Goal: Information Seeking & Learning: Stay updated

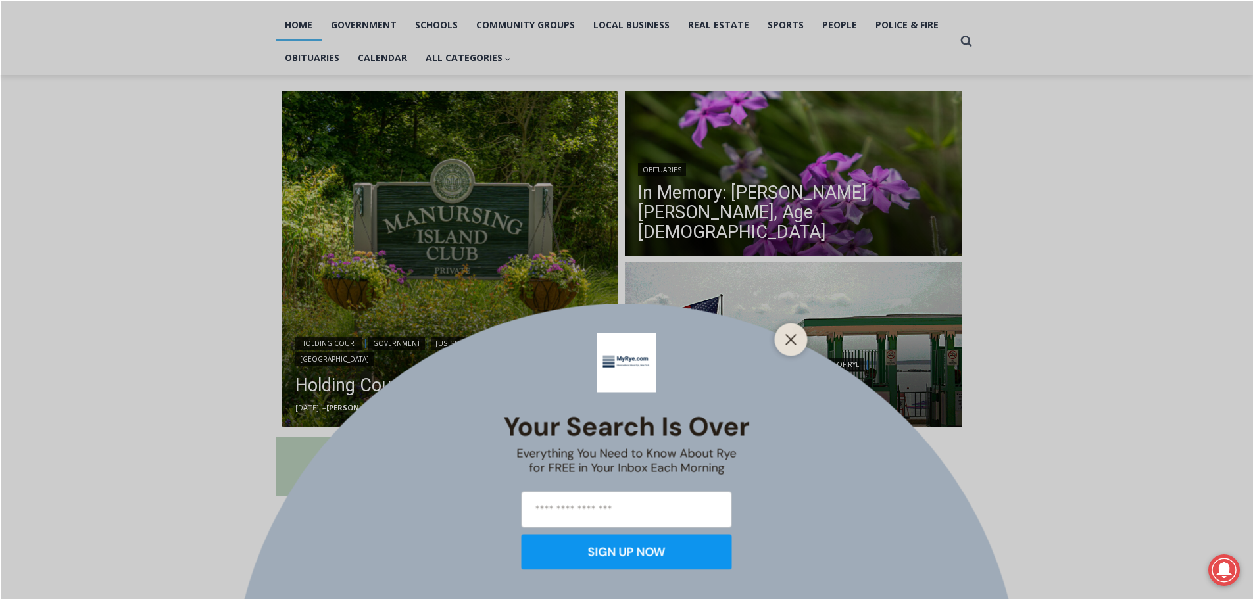
scroll to position [395, 0]
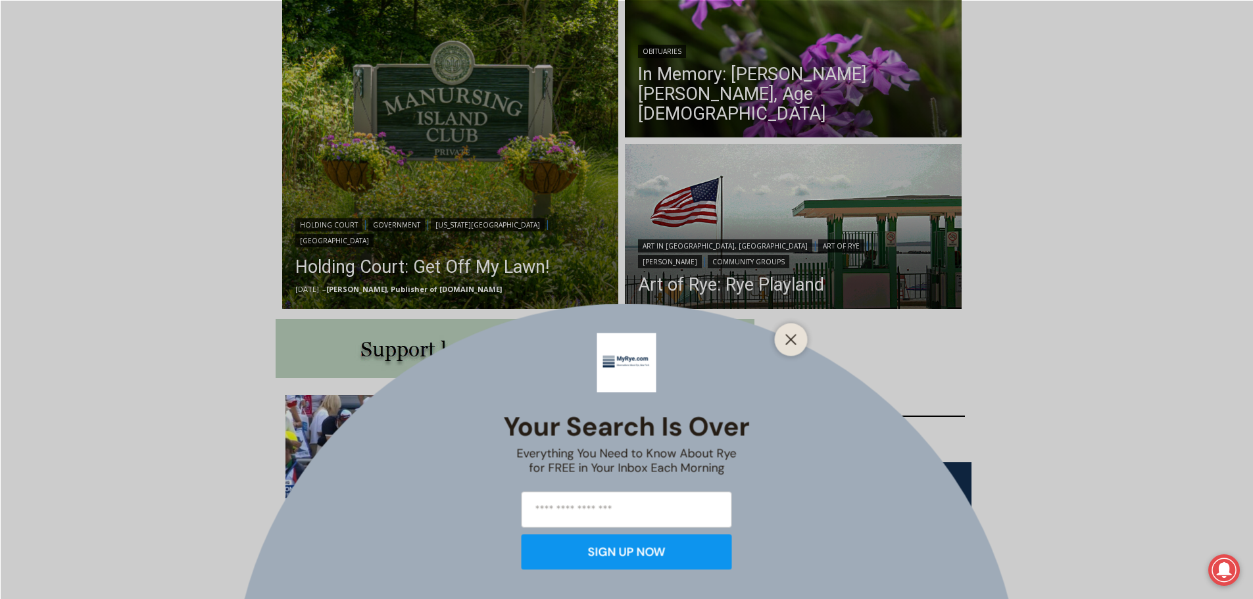
drag, startPoint x: 543, startPoint y: 256, endPoint x: 537, endPoint y: 258, distance: 6.9
click at [541, 257] on div "Your Search is Over Everything You Need to Know About Rye for FREE in Your Inbo…" at bounding box center [626, 299] width 1253 height 599
click at [789, 340] on icon "Close" at bounding box center [791, 340] width 12 height 12
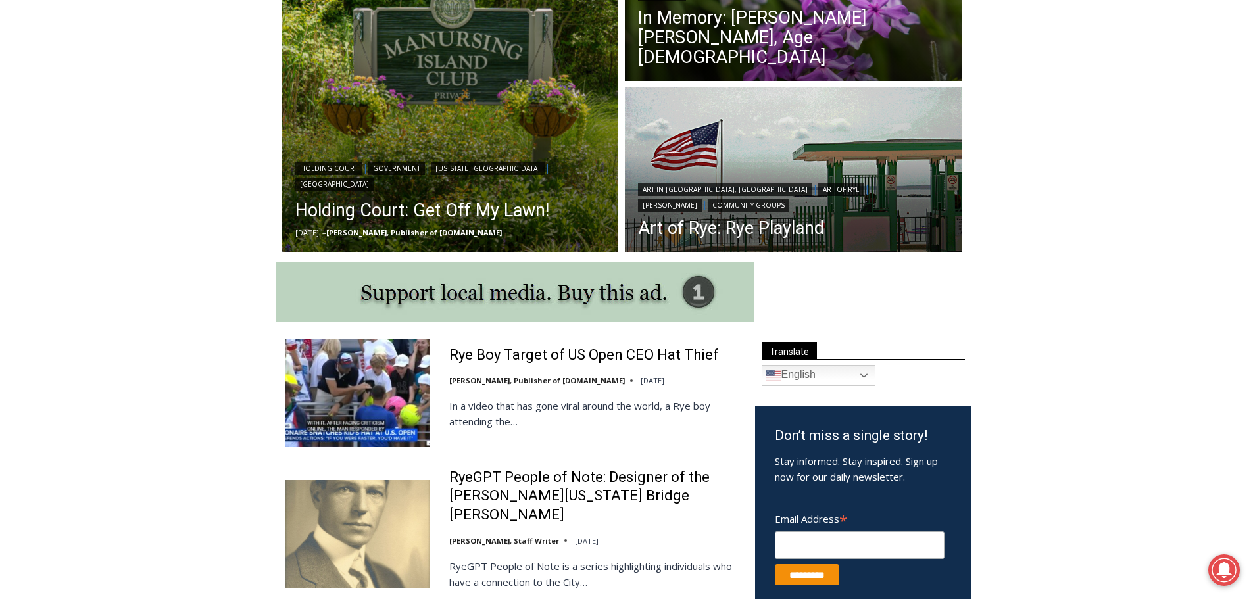
scroll to position [526, 0]
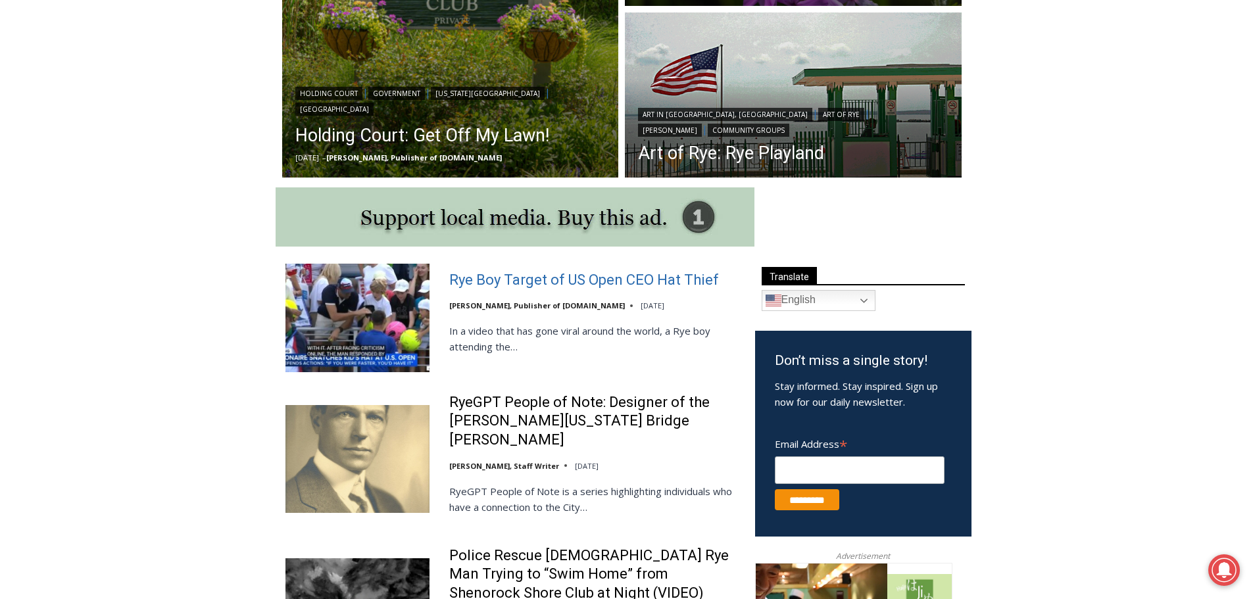
click at [570, 279] on link "Rye Boy Target of US Open CEO Hat Thief" at bounding box center [584, 280] width 270 height 19
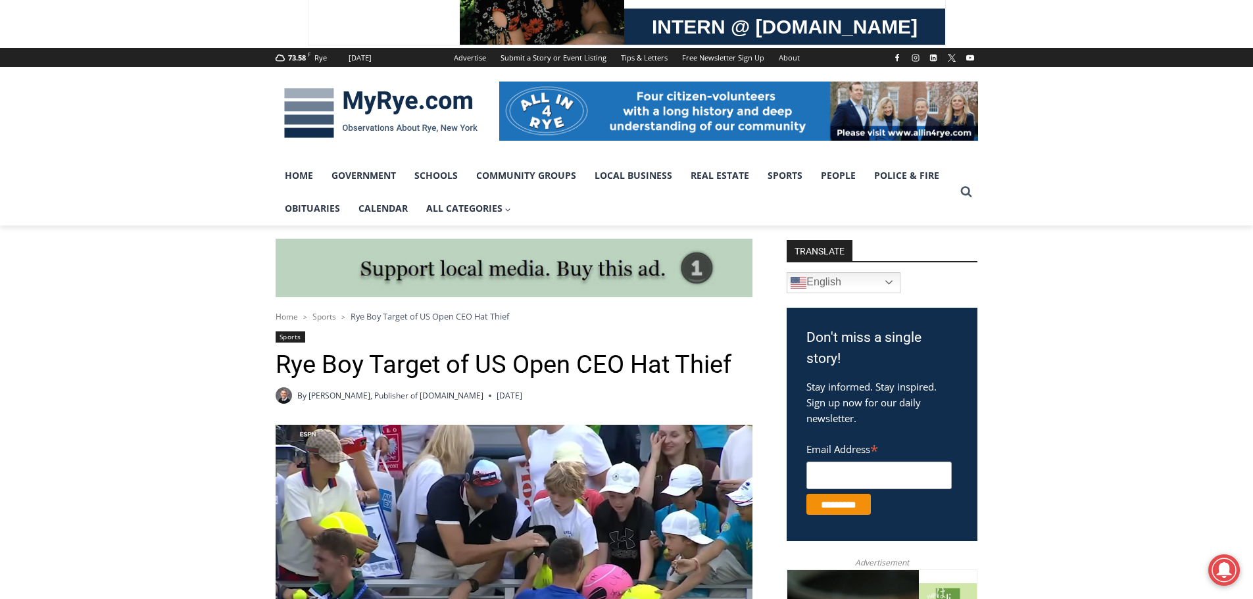
scroll to position [105, 0]
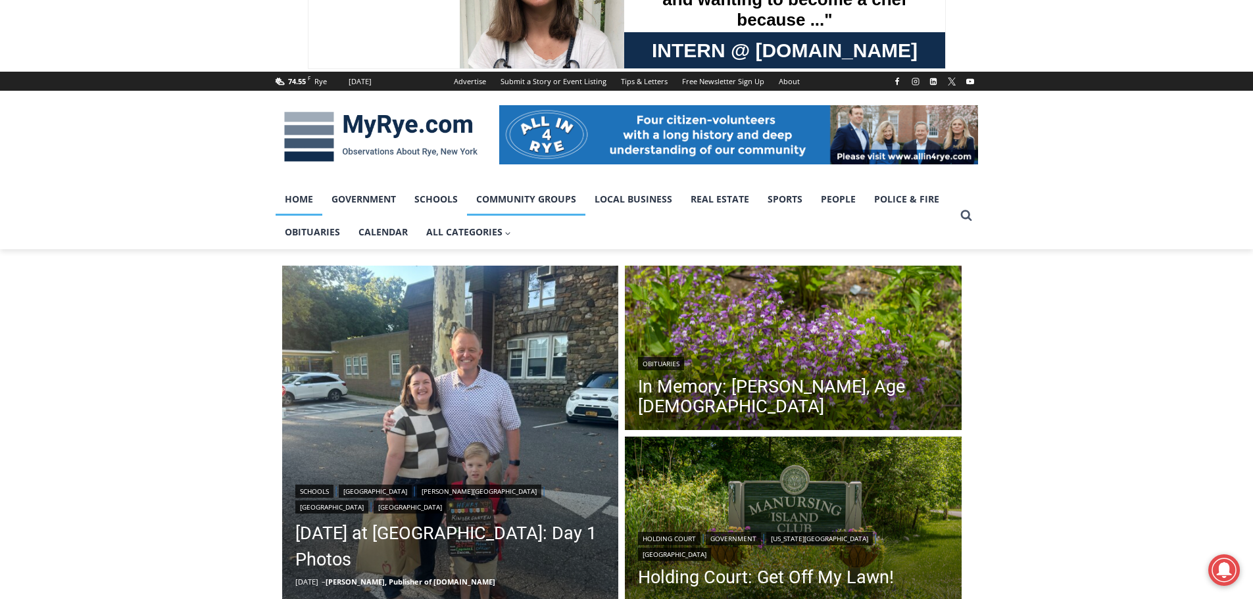
scroll to position [197, 0]
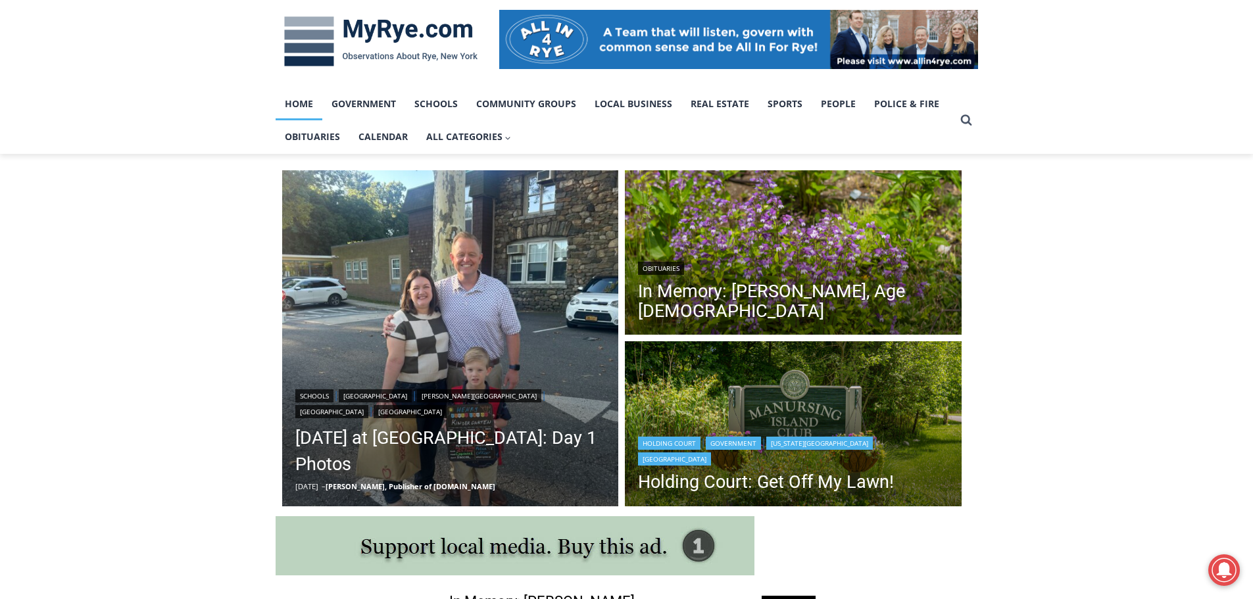
click at [780, 450] on link "[US_STATE][GEOGRAPHIC_DATA]" at bounding box center [819, 443] width 107 height 13
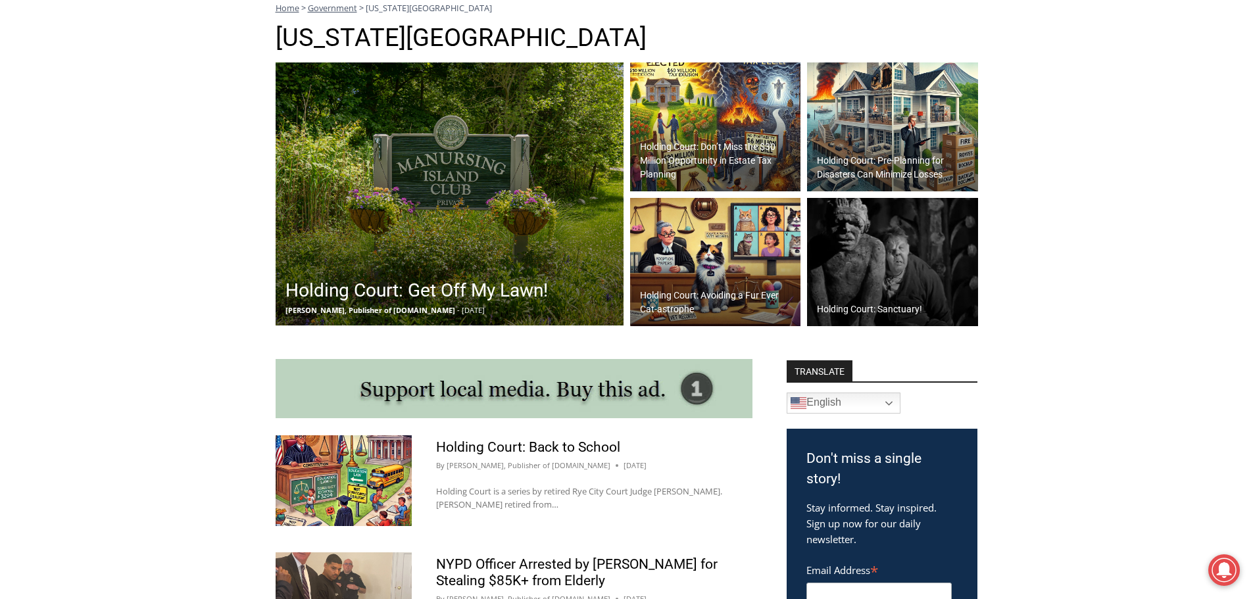
scroll to position [437, 0]
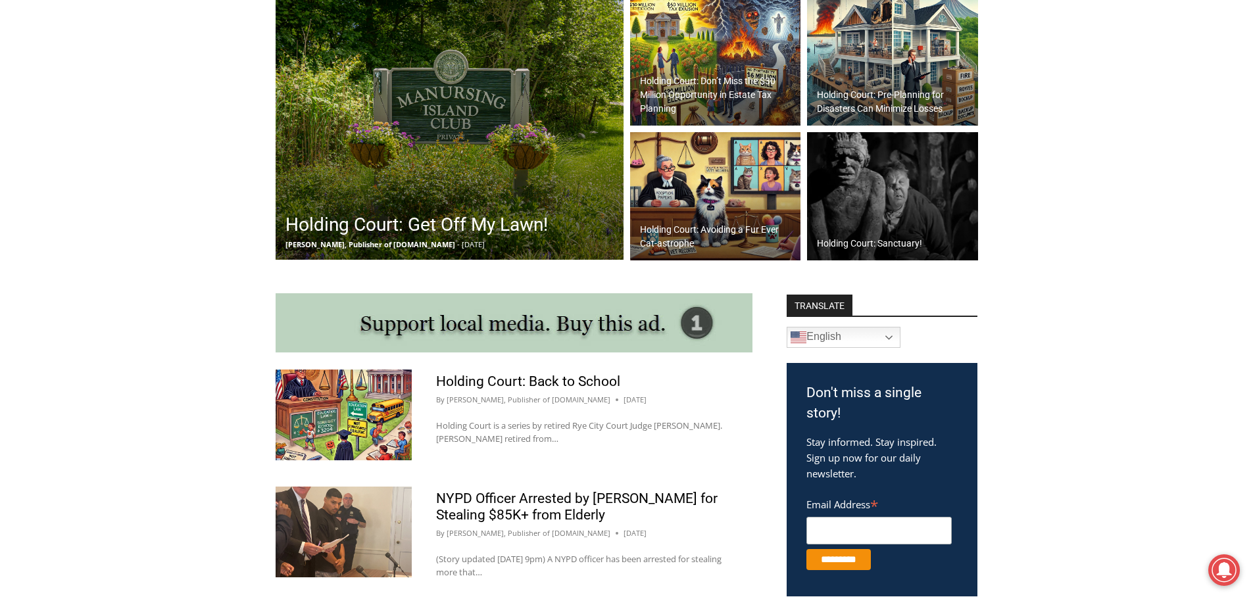
click at [445, 227] on h2 "Holding Court: Get Off My Lawn!" at bounding box center [417, 225] width 262 height 28
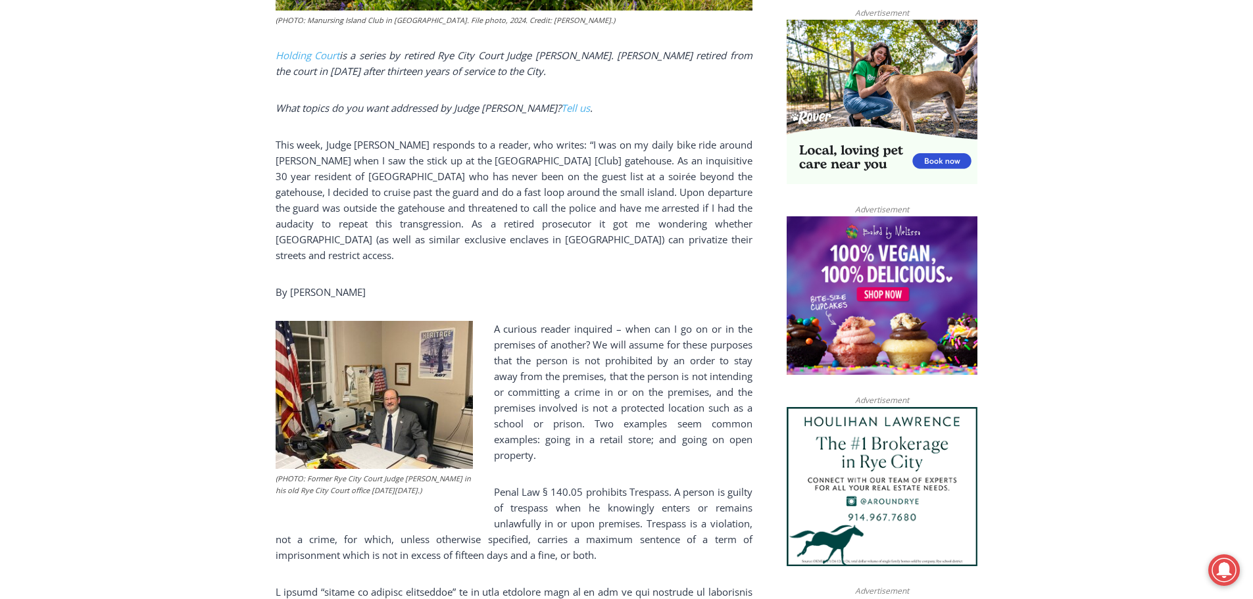
scroll to position [960, 0]
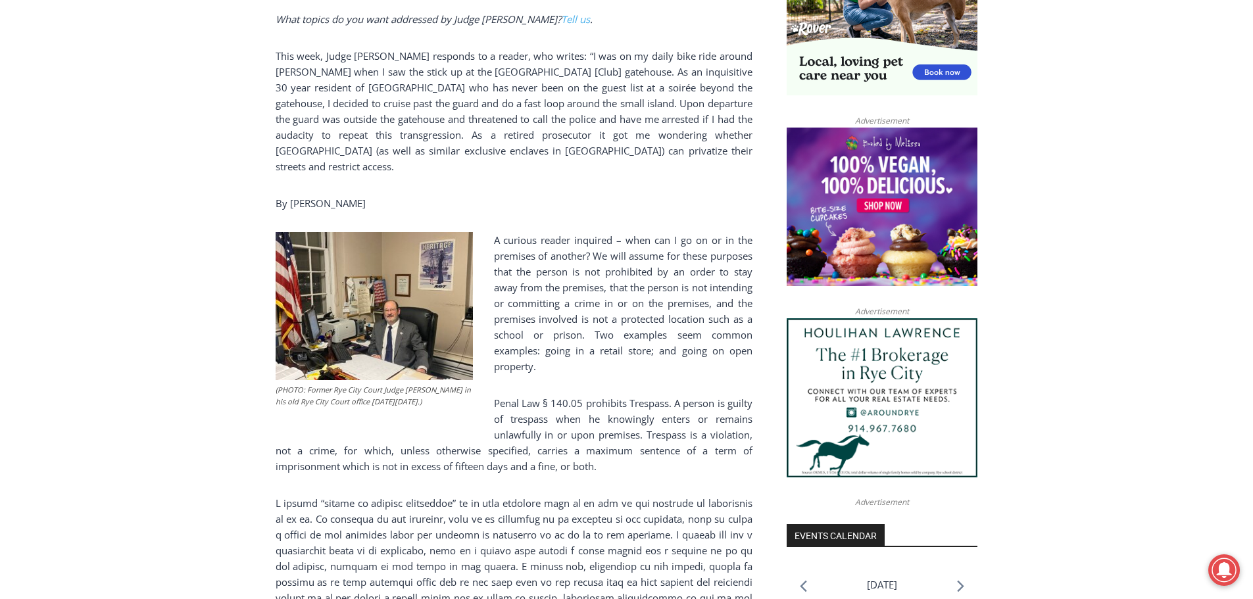
click at [592, 404] on p "Penal Law § 140.05 prohibits Trespass. A person is guilty of trespass when he k…" at bounding box center [514, 434] width 477 height 79
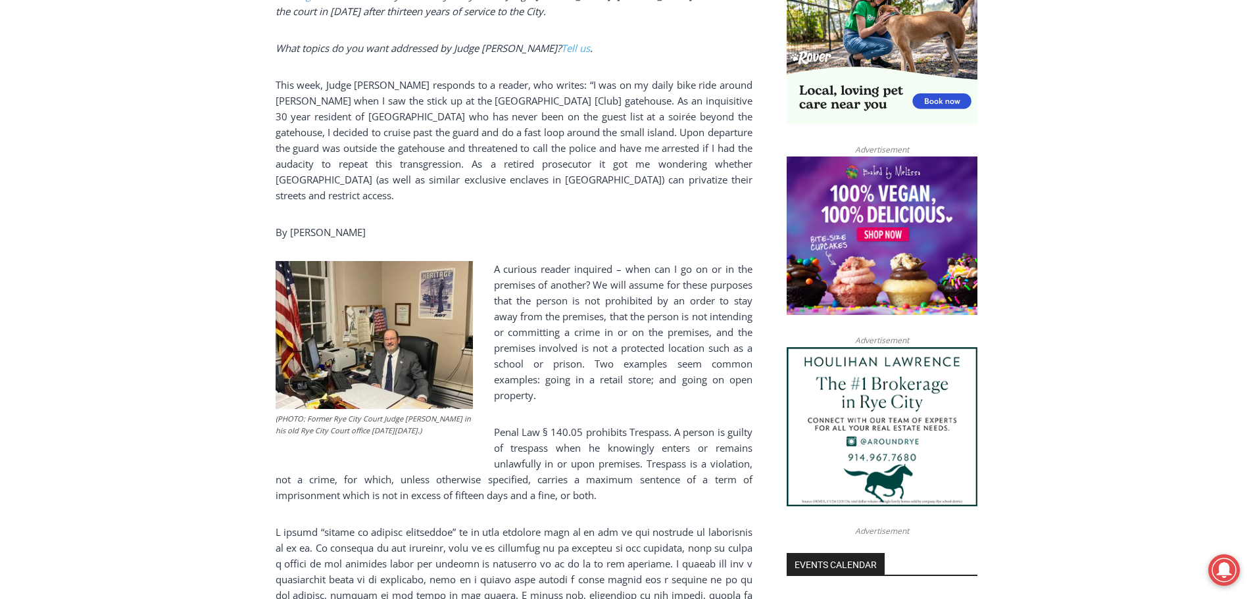
scroll to position [895, 0]
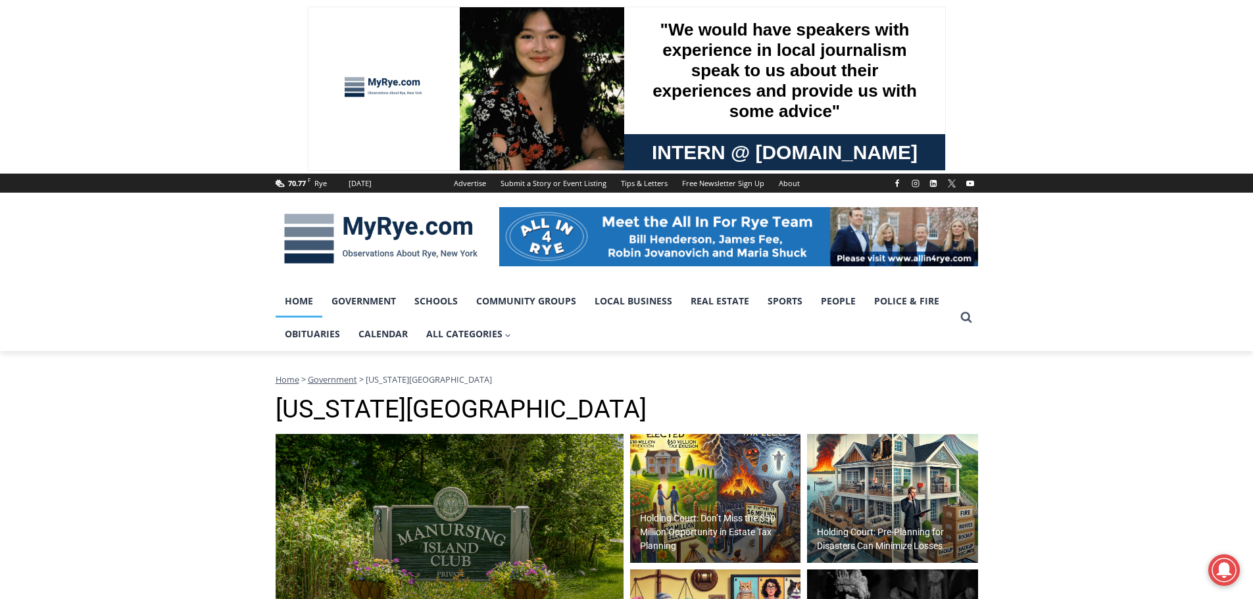
click at [295, 299] on link "Home" at bounding box center [299, 301] width 47 height 33
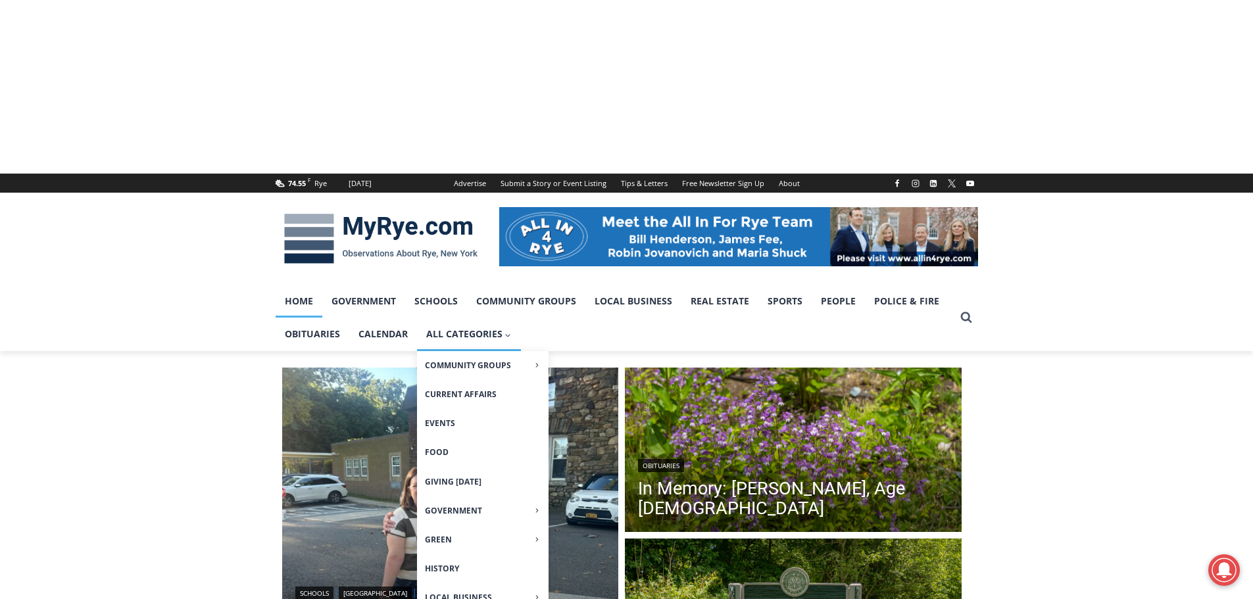
click at [514, 325] on link "All Categories Expand" at bounding box center [469, 334] width 104 height 33
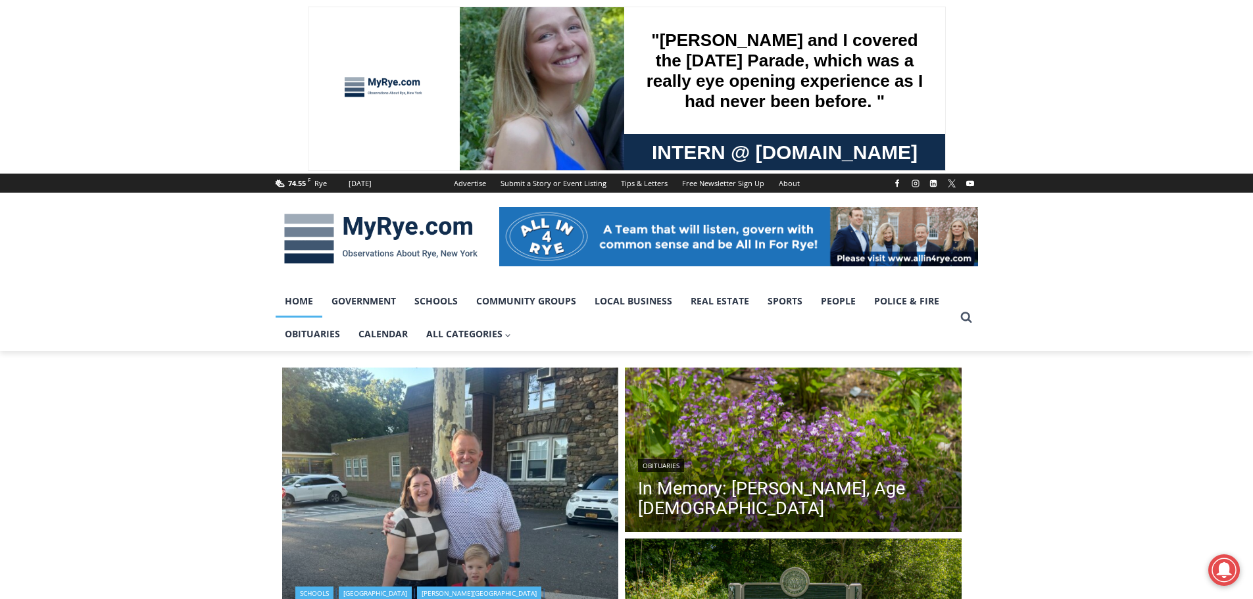
click at [361, 461] on img "Read More First Day of School at Rye City Schools: Day 1 Photos" at bounding box center [450, 536] width 337 height 337
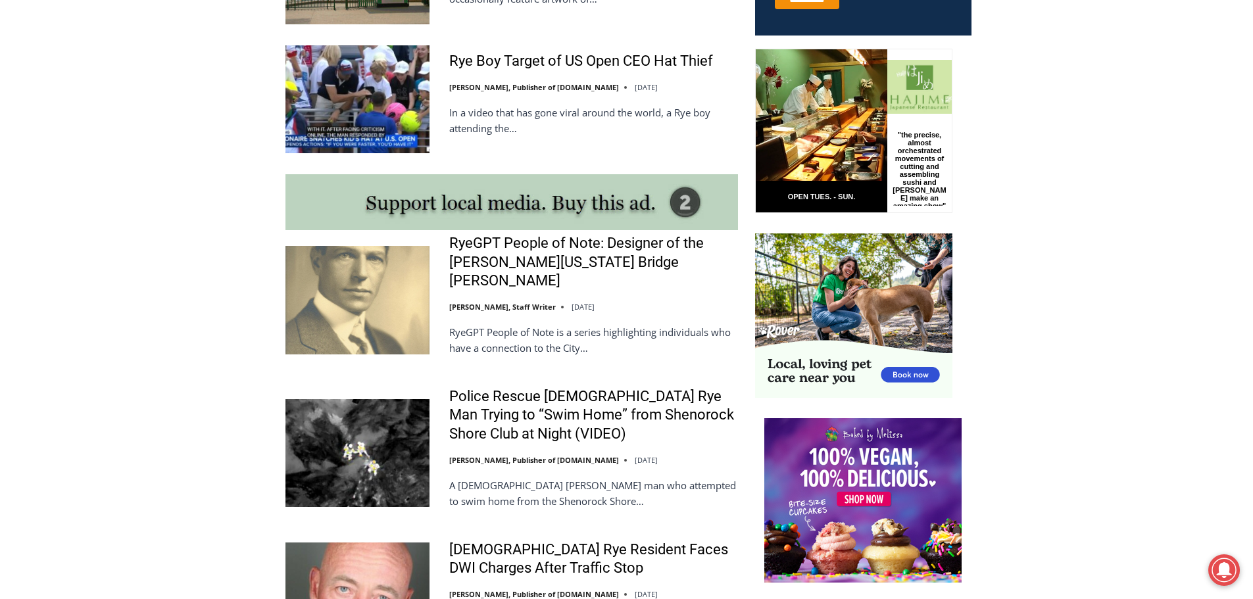
scroll to position [1029, 0]
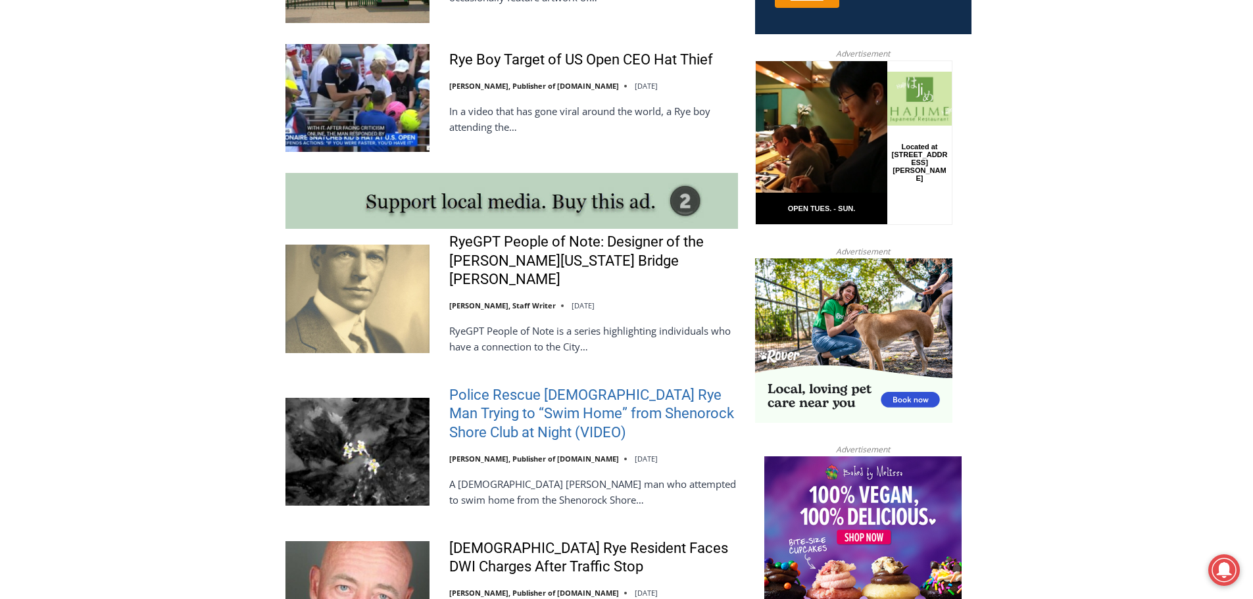
click at [536, 386] on link "Police Rescue [DEMOGRAPHIC_DATA] Rye Man Trying to “Swim Home” from Shenorock S…" at bounding box center [593, 414] width 289 height 57
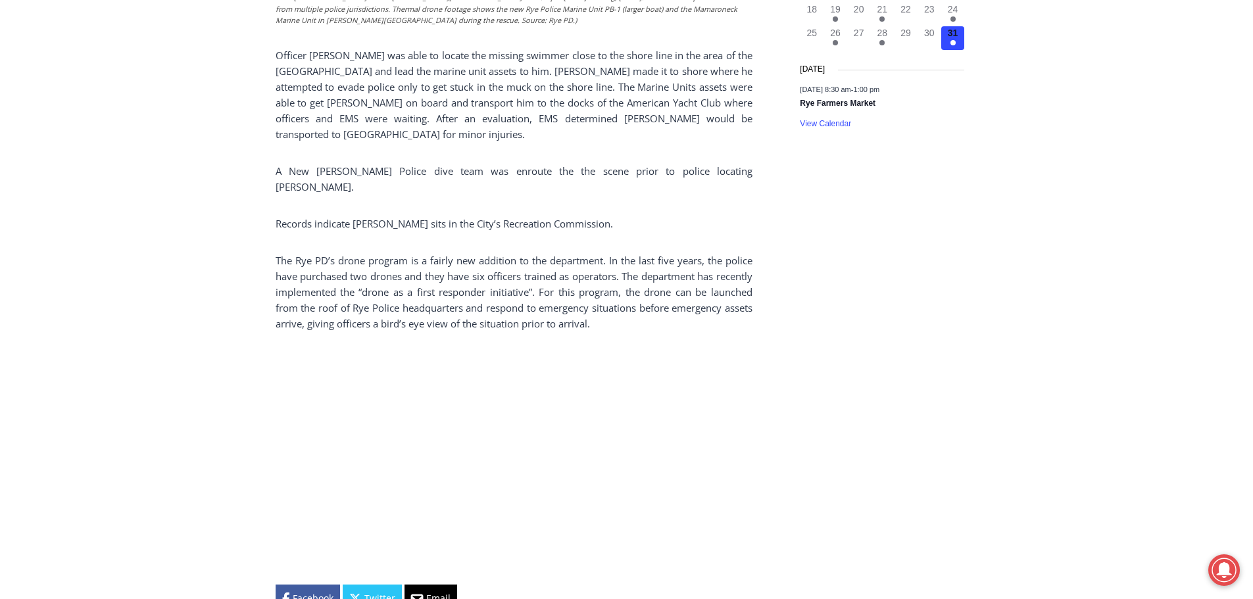
scroll to position [1750, 0]
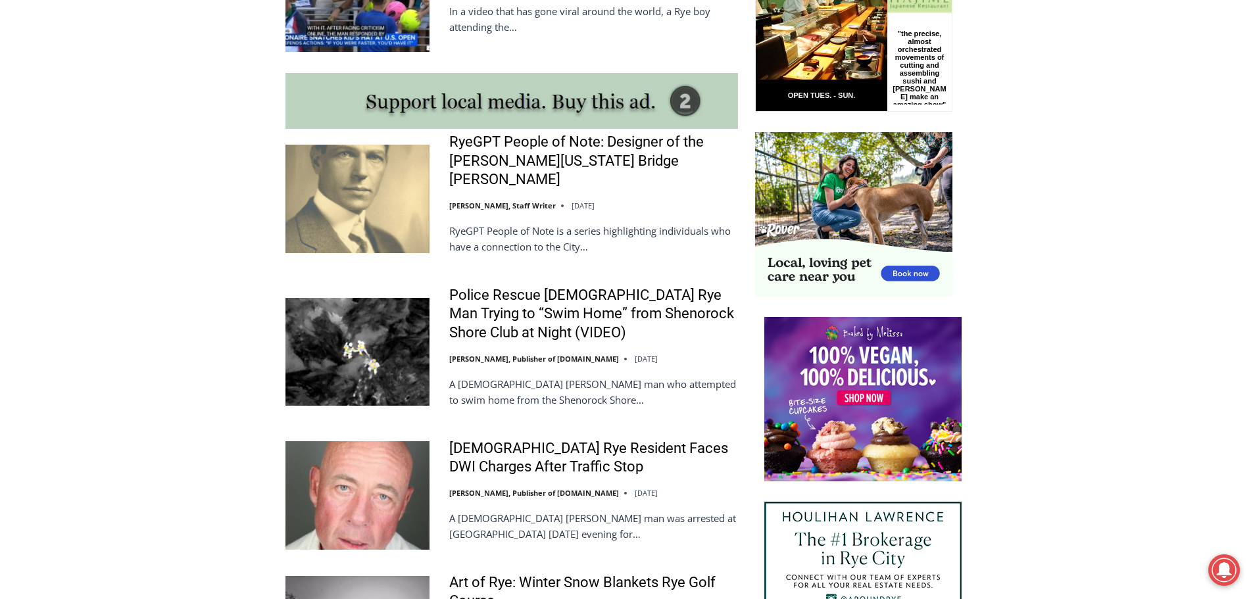
scroll to position [1292, 0]
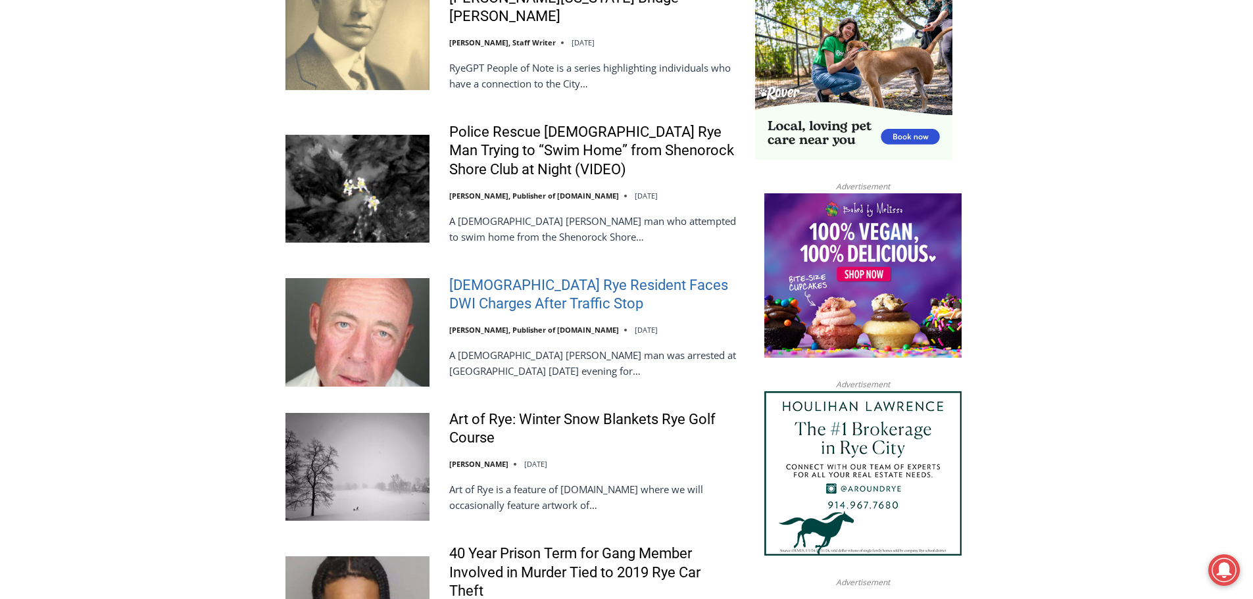
click at [547, 276] on link "[DEMOGRAPHIC_DATA] Rye Resident Faces DWI Charges After Traffic Stop" at bounding box center [593, 294] width 289 height 37
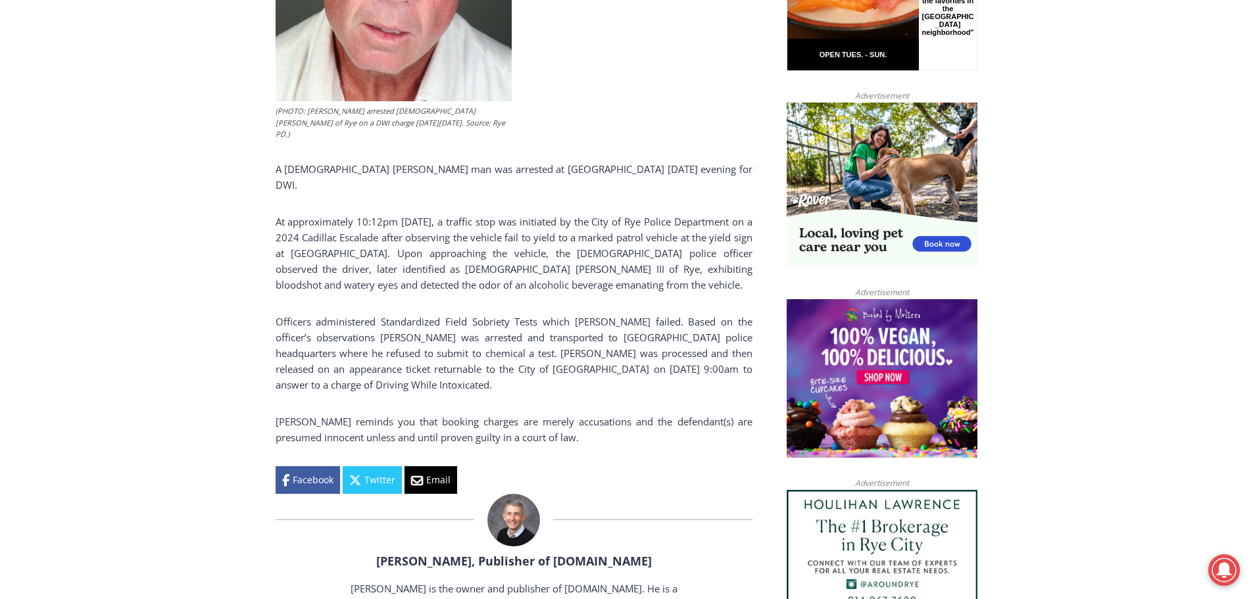
scroll to position [632, 0]
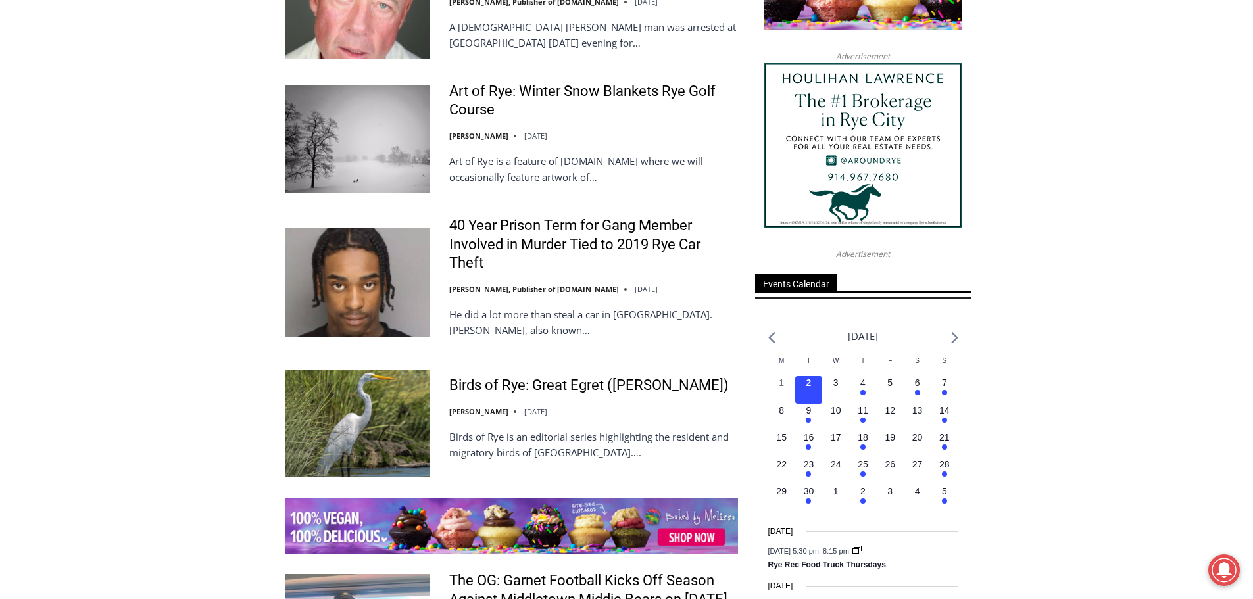
scroll to position [1621, 0]
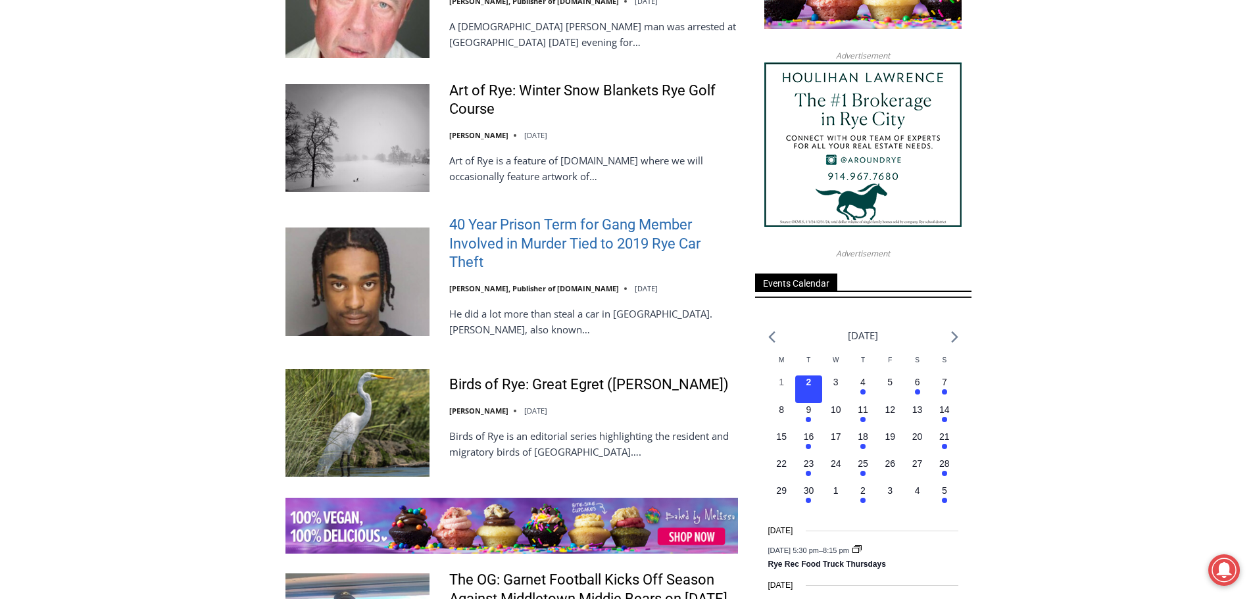
click at [507, 216] on link "40 Year Prison Term for Gang Member Involved in Murder Tied to 2019 Rye Car The…" at bounding box center [593, 244] width 289 height 57
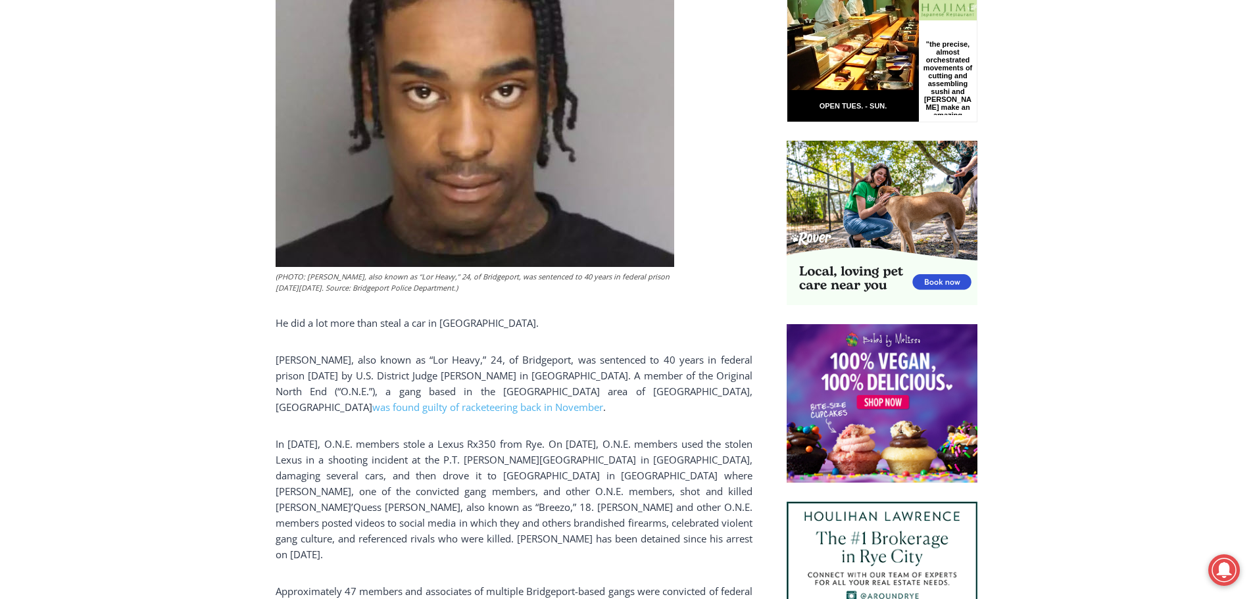
scroll to position [763, 0]
